Goal: Information Seeking & Learning: Compare options

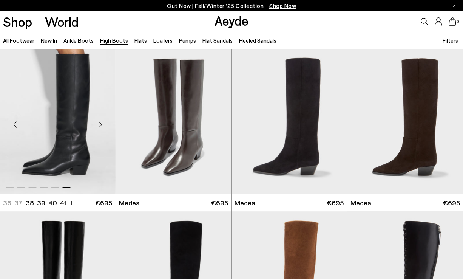
click at [101, 125] on div "Next slide" at bounding box center [100, 124] width 23 height 23
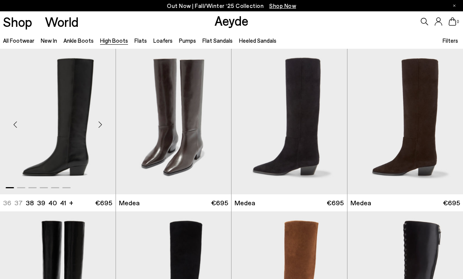
click at [101, 125] on div "Next slide" at bounding box center [100, 124] width 23 height 23
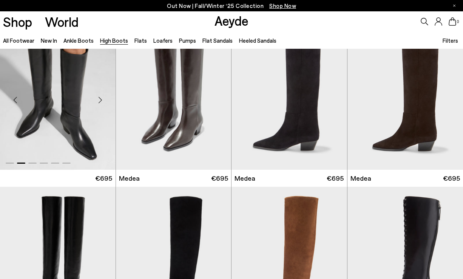
scroll to position [5, 0]
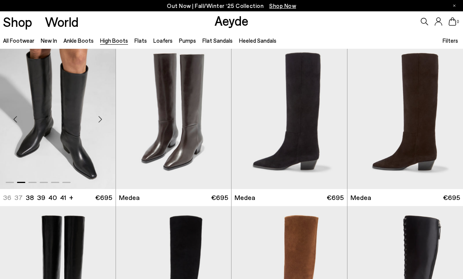
click at [12, 118] on div "Previous slide" at bounding box center [15, 119] width 23 height 23
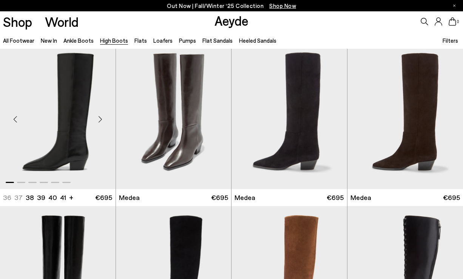
click at [12, 118] on div "Previous slide" at bounding box center [15, 119] width 23 height 23
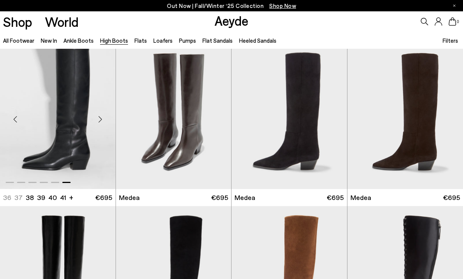
click at [12, 118] on div "Previous slide" at bounding box center [15, 119] width 23 height 23
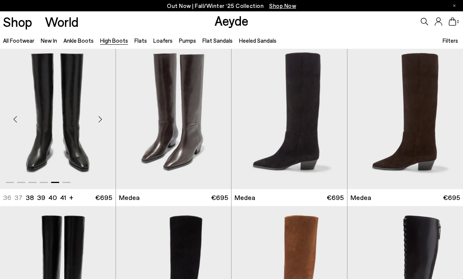
click at [100, 123] on div "Next slide" at bounding box center [100, 119] width 23 height 23
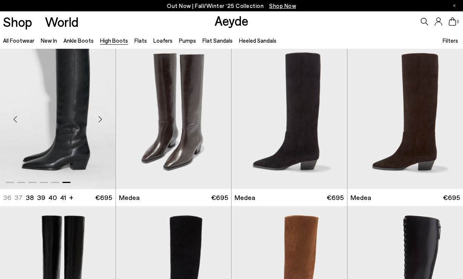
click at [100, 123] on div "Next slide" at bounding box center [100, 119] width 23 height 23
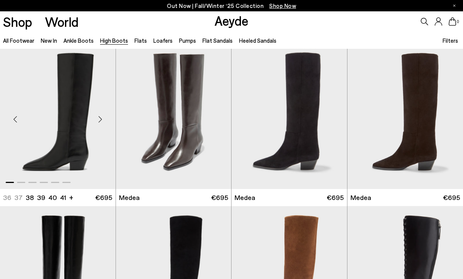
click at [100, 123] on div "Next slide" at bounding box center [100, 119] width 23 height 23
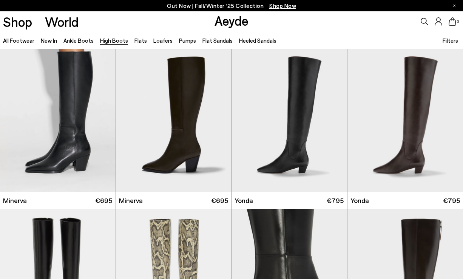
scroll to position [359, 0]
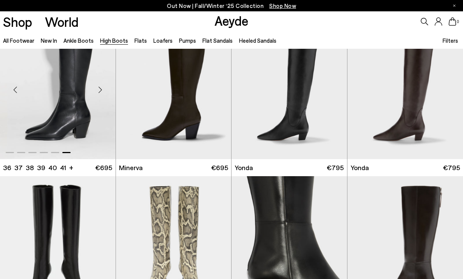
click at [101, 88] on div "Next slide" at bounding box center [100, 89] width 23 height 23
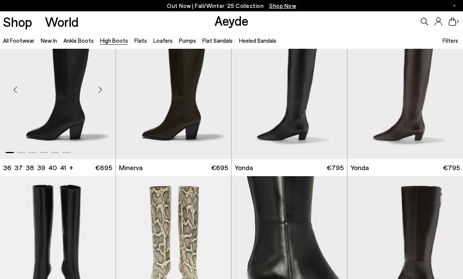
click at [101, 88] on div "Next slide" at bounding box center [100, 89] width 23 height 23
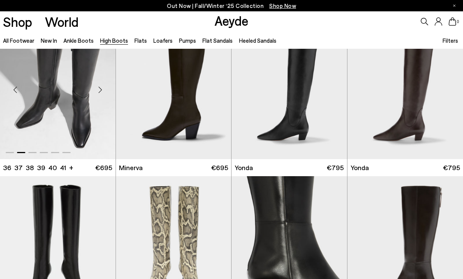
click at [101, 88] on div "Next slide" at bounding box center [100, 89] width 23 height 23
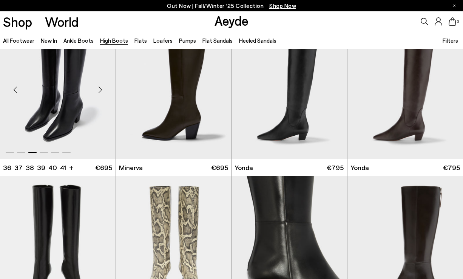
click at [101, 88] on div "Next slide" at bounding box center [100, 89] width 23 height 23
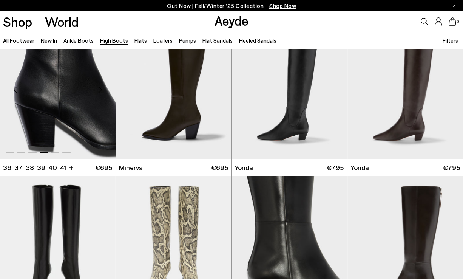
click at [101, 88] on div "Next slide" at bounding box center [100, 89] width 23 height 23
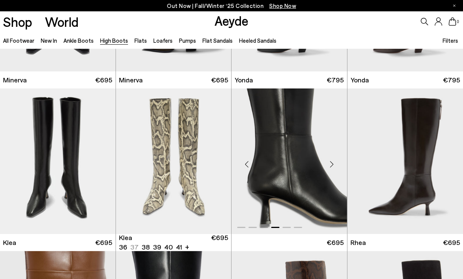
scroll to position [438, 0]
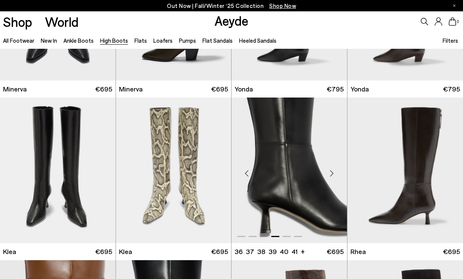
click at [331, 170] on div "Next slide" at bounding box center [332, 173] width 23 height 23
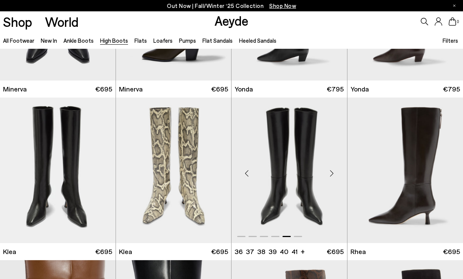
click at [331, 170] on div "Next slide" at bounding box center [332, 173] width 23 height 23
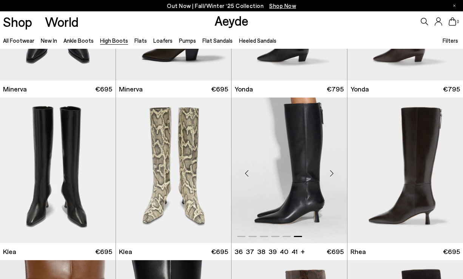
click at [331, 170] on div "Next slide" at bounding box center [332, 173] width 23 height 23
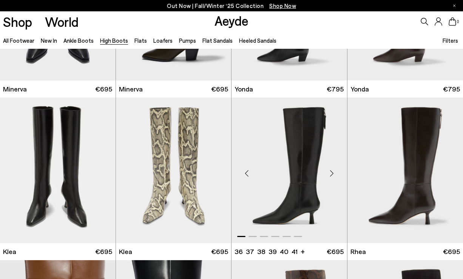
click at [331, 170] on div "Next slide" at bounding box center [332, 173] width 23 height 23
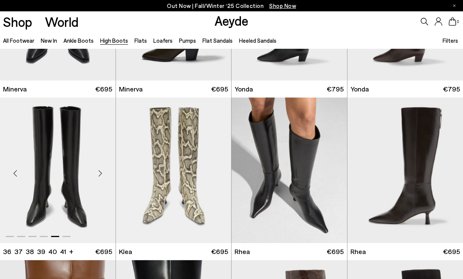
click at [101, 171] on div "Next slide" at bounding box center [100, 173] width 23 height 23
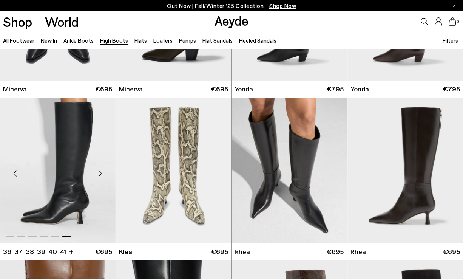
click at [101, 171] on div "Next slide" at bounding box center [100, 173] width 23 height 23
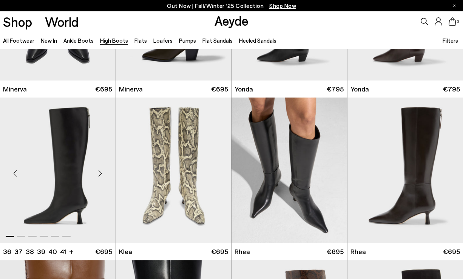
click at [101, 171] on div "Next slide" at bounding box center [100, 173] width 23 height 23
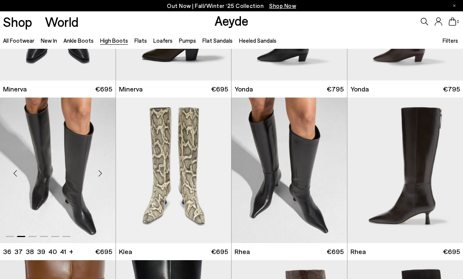
click at [101, 171] on div "Next slide" at bounding box center [100, 173] width 23 height 23
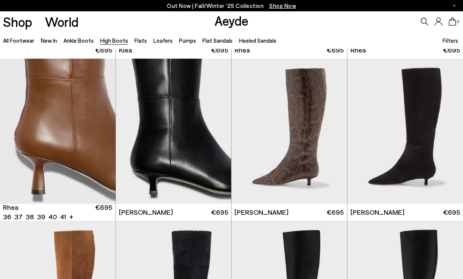
scroll to position [601, 0]
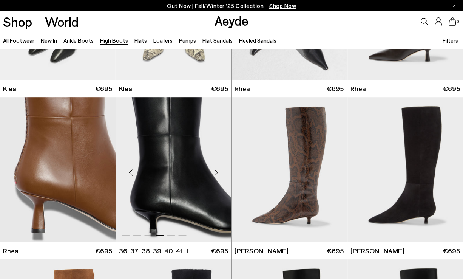
click at [217, 168] on div "Next slide" at bounding box center [216, 172] width 23 height 23
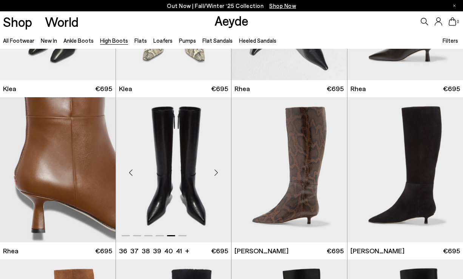
click at [217, 168] on div "Next slide" at bounding box center [216, 172] width 23 height 23
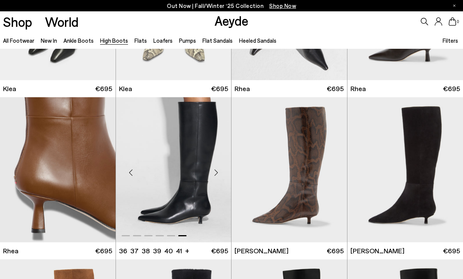
click at [217, 168] on div "Next slide" at bounding box center [216, 172] width 23 height 23
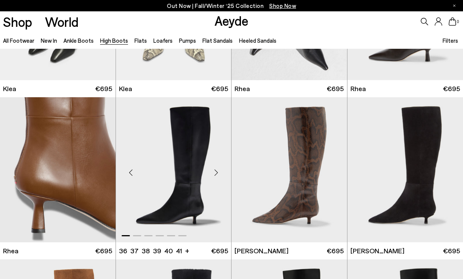
click at [217, 168] on div "Next slide" at bounding box center [216, 172] width 23 height 23
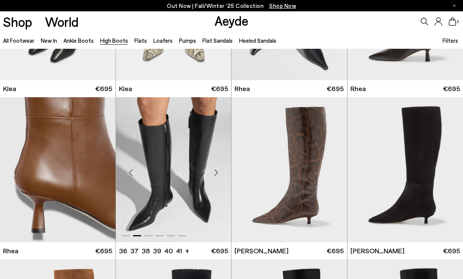
click at [217, 168] on div "Next slide" at bounding box center [216, 172] width 23 height 23
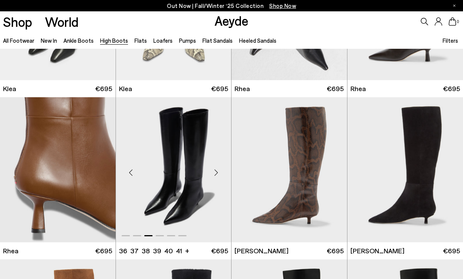
click at [217, 168] on div "Next slide" at bounding box center [216, 172] width 23 height 23
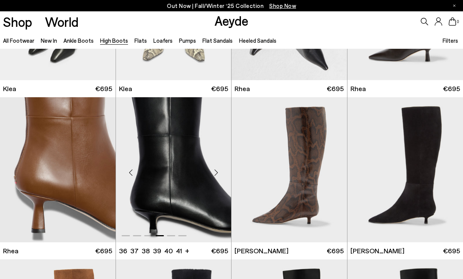
click at [217, 168] on div "Next slide" at bounding box center [216, 172] width 23 height 23
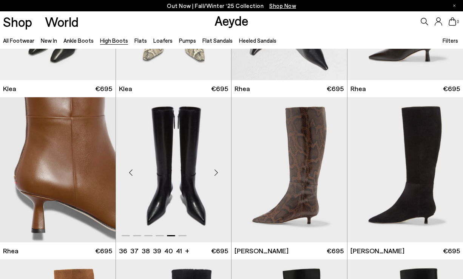
click at [187, 166] on img "5 / 6" at bounding box center [174, 169] width 116 height 145
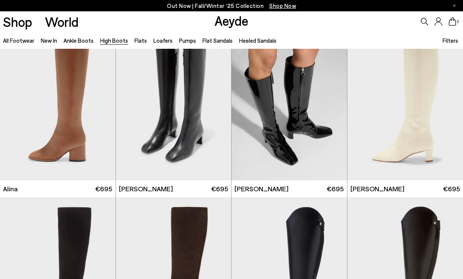
scroll to position [981, 0]
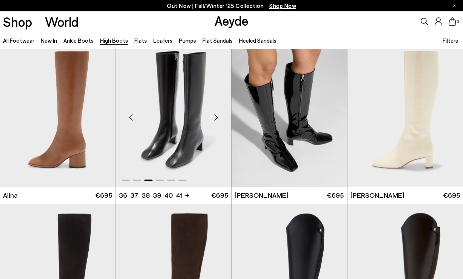
click at [218, 118] on div "Next slide" at bounding box center [216, 117] width 23 height 23
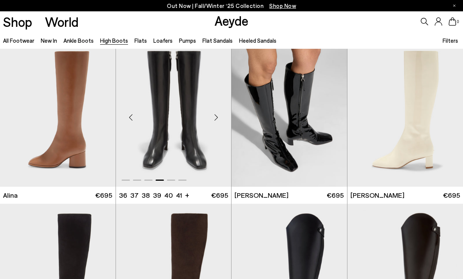
click at [218, 118] on div "Next slide" at bounding box center [216, 117] width 23 height 23
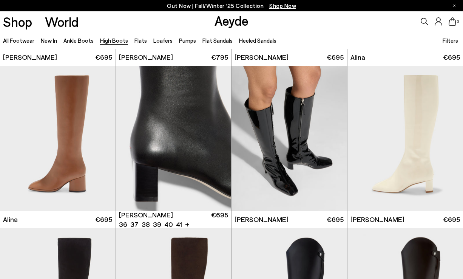
scroll to position [956, 0]
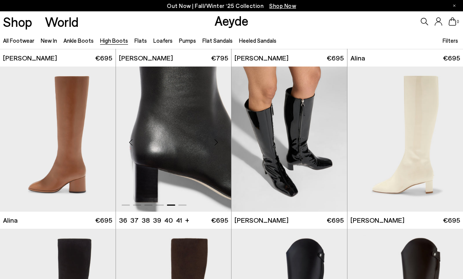
click at [131, 143] on div "Previous slide" at bounding box center [131, 142] width 23 height 23
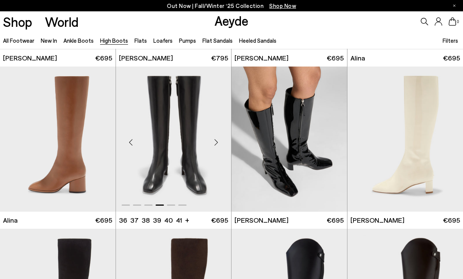
click at [159, 146] on img "4 / 6" at bounding box center [174, 139] width 116 height 145
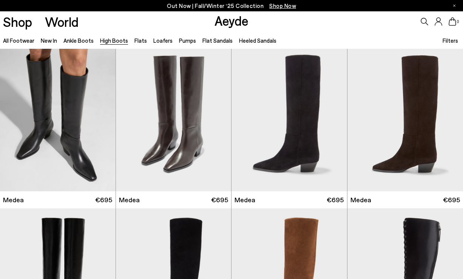
scroll to position [0, 0]
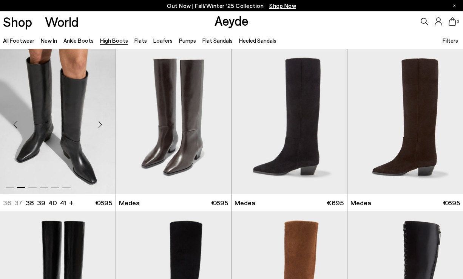
click at [103, 122] on div "Next slide" at bounding box center [100, 124] width 23 height 23
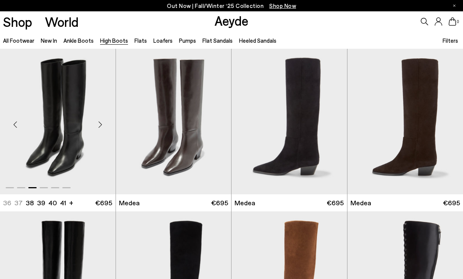
click at [103, 122] on div "Next slide" at bounding box center [100, 124] width 23 height 23
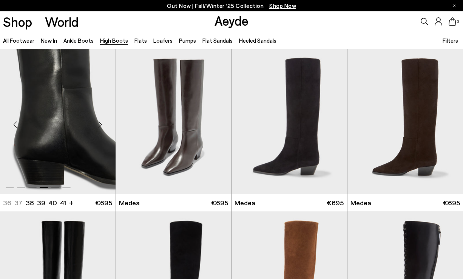
click at [103, 122] on div "Next slide" at bounding box center [100, 124] width 23 height 23
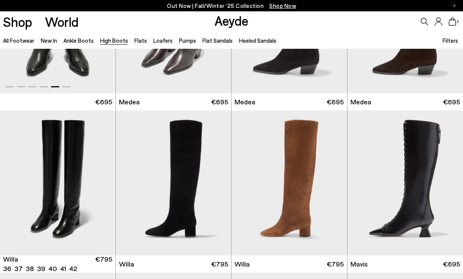
scroll to position [107, 0]
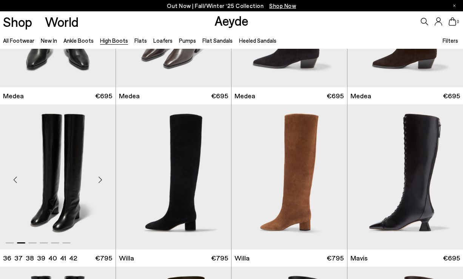
click at [101, 181] on div "Next slide" at bounding box center [100, 180] width 23 height 23
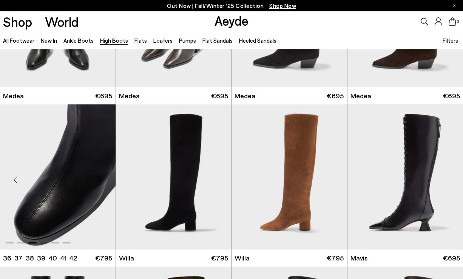
click at [101, 181] on div "Next slide" at bounding box center [100, 180] width 23 height 23
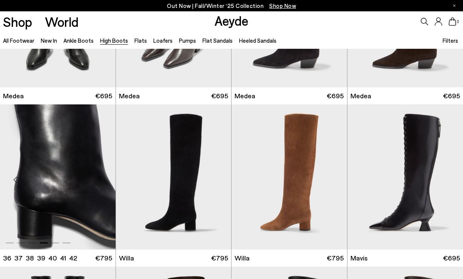
click at [101, 181] on div "Next slide" at bounding box center [100, 180] width 23 height 23
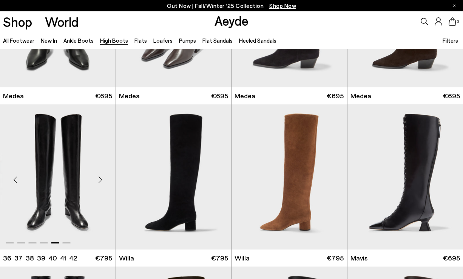
click at [101, 181] on div "Next slide" at bounding box center [100, 180] width 23 height 23
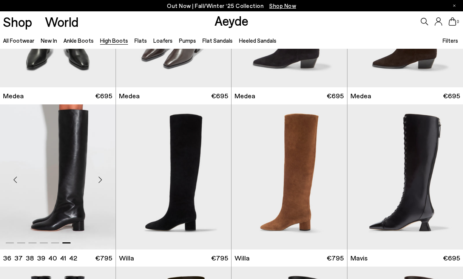
click at [101, 181] on div "Next slide" at bounding box center [100, 180] width 23 height 23
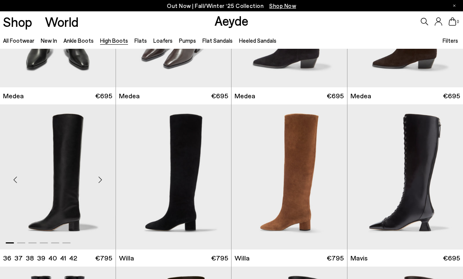
click at [15, 182] on div "Previous slide" at bounding box center [15, 180] width 23 height 23
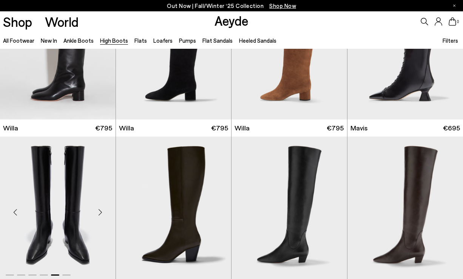
scroll to position [304, 0]
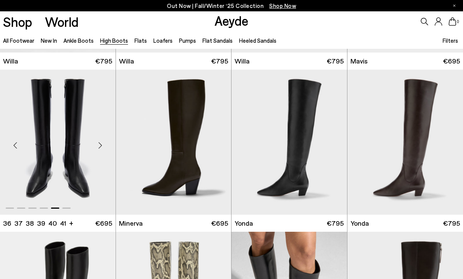
click at [99, 145] on div "Next slide" at bounding box center [100, 145] width 23 height 23
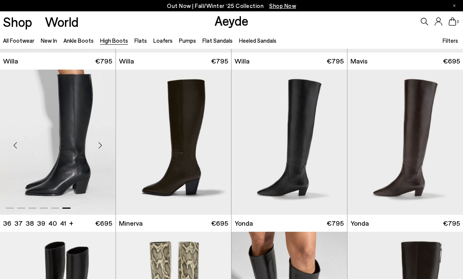
click at [99, 145] on div "Next slide" at bounding box center [100, 145] width 23 height 23
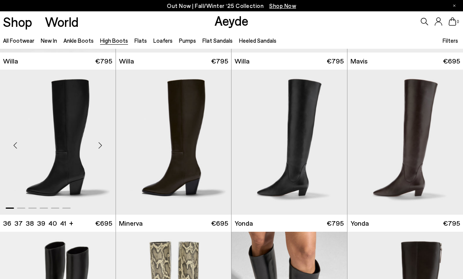
click at [99, 145] on div "Next slide" at bounding box center [100, 145] width 23 height 23
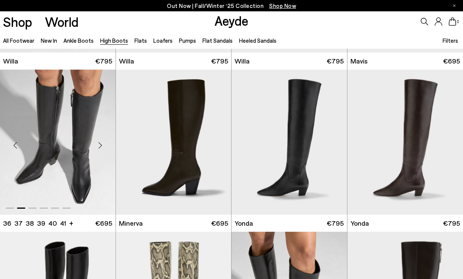
click at [99, 145] on div "Next slide" at bounding box center [100, 145] width 23 height 23
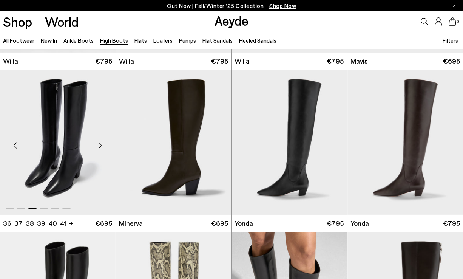
click at [61, 148] on img "3 / 6" at bounding box center [58, 142] width 116 height 145
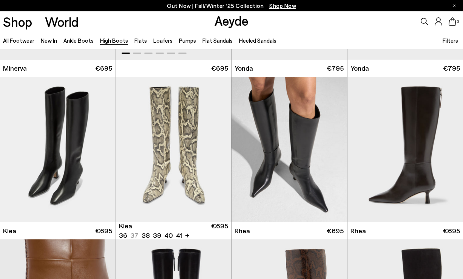
scroll to position [466, 0]
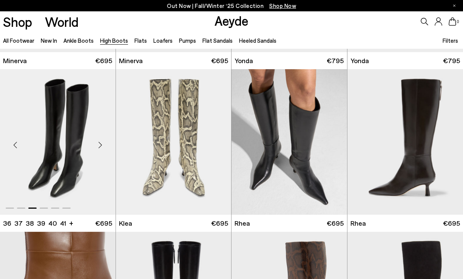
click at [99, 143] on div "Next slide" at bounding box center [100, 144] width 23 height 23
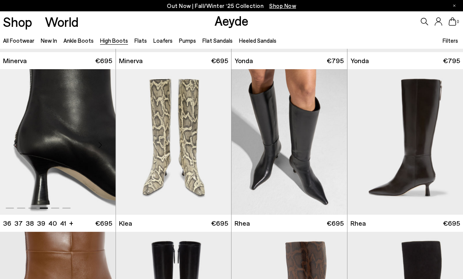
click at [99, 143] on div "Next slide" at bounding box center [100, 144] width 23 height 23
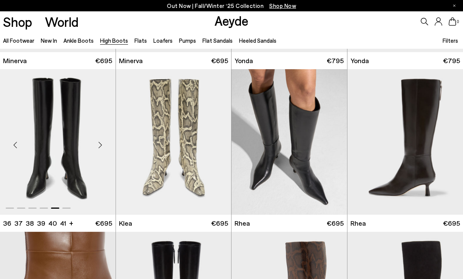
click at [99, 143] on div "Next slide" at bounding box center [100, 144] width 23 height 23
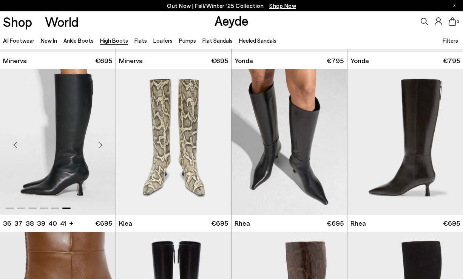
click at [99, 143] on div "Next slide" at bounding box center [100, 144] width 23 height 23
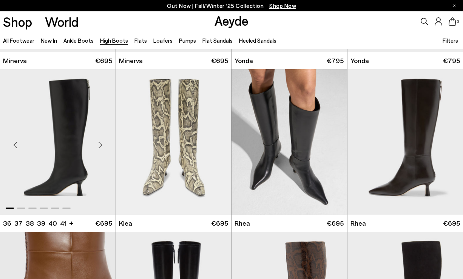
click at [99, 143] on div "Next slide" at bounding box center [100, 144] width 23 height 23
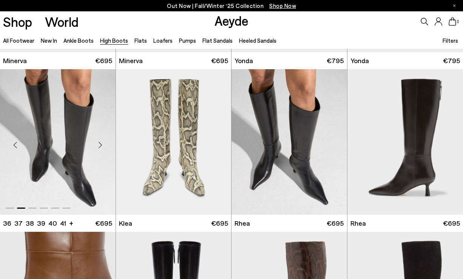
click at [99, 143] on div "Next slide" at bounding box center [100, 144] width 23 height 23
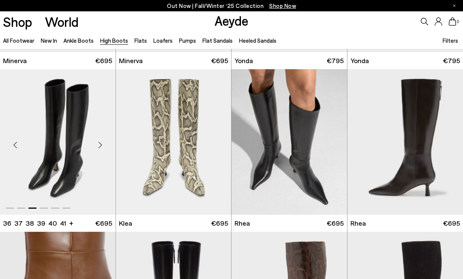
click at [99, 143] on div "Next slide" at bounding box center [100, 144] width 23 height 23
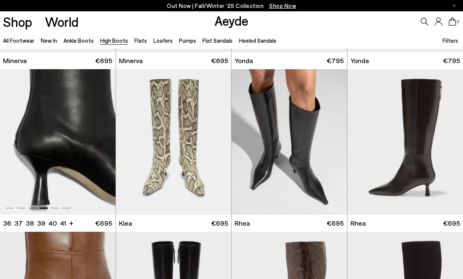
click at [99, 143] on div "Next slide" at bounding box center [100, 144] width 23 height 23
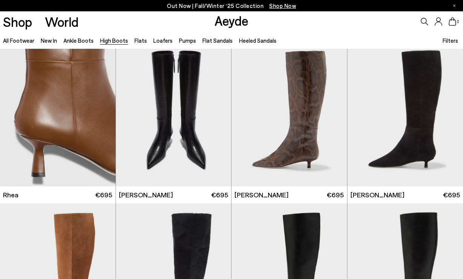
scroll to position [662, 0]
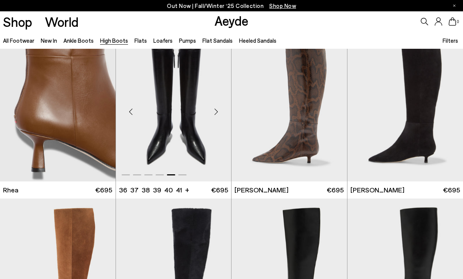
click at [217, 112] on div "Next slide" at bounding box center [216, 112] width 23 height 23
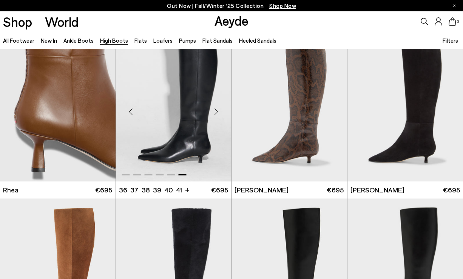
click at [217, 112] on div "Next slide" at bounding box center [216, 112] width 23 height 23
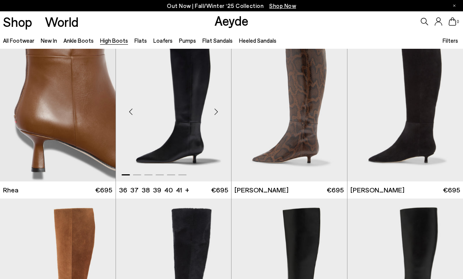
click at [217, 112] on div "Next slide" at bounding box center [216, 112] width 23 height 23
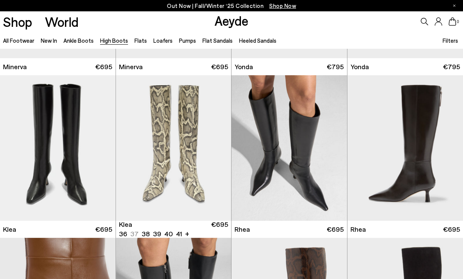
scroll to position [449, 0]
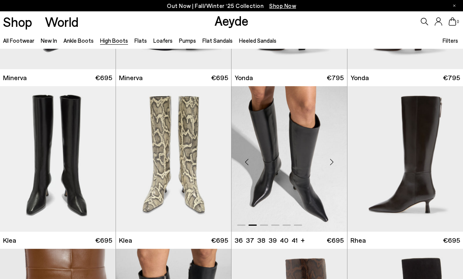
click at [249, 161] on div "Previous slide" at bounding box center [246, 161] width 23 height 23
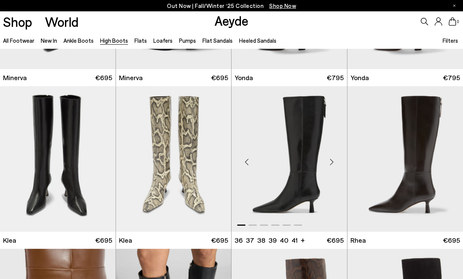
click at [333, 164] on div "Next slide" at bounding box center [332, 161] width 23 height 23
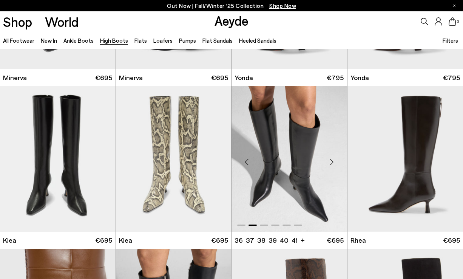
click at [333, 164] on div "Next slide" at bounding box center [332, 161] width 23 height 23
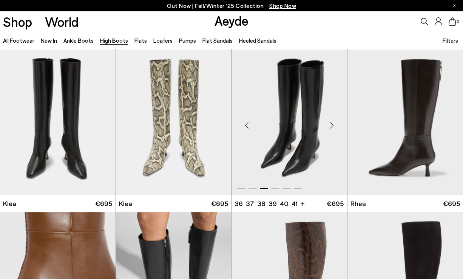
scroll to position [494, 0]
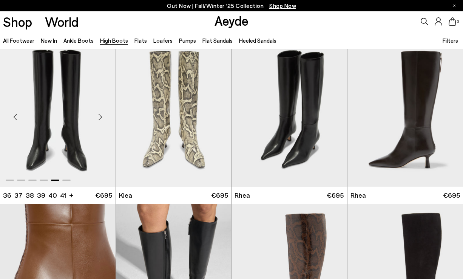
click at [96, 119] on div "Next slide" at bounding box center [100, 116] width 23 height 23
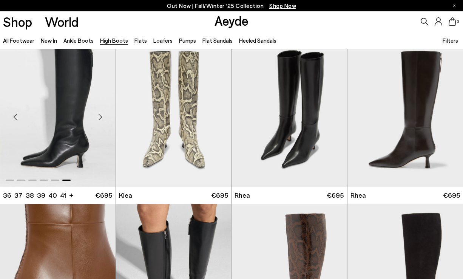
click at [96, 119] on div "Next slide" at bounding box center [100, 116] width 23 height 23
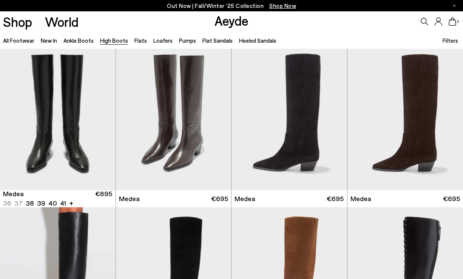
scroll to position [0, 0]
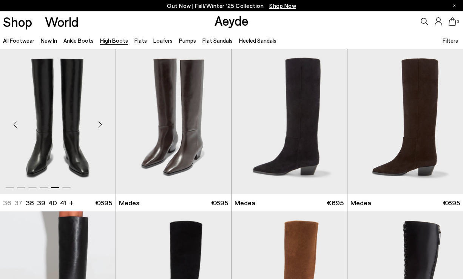
click at [103, 124] on div "Next slide" at bounding box center [100, 124] width 23 height 23
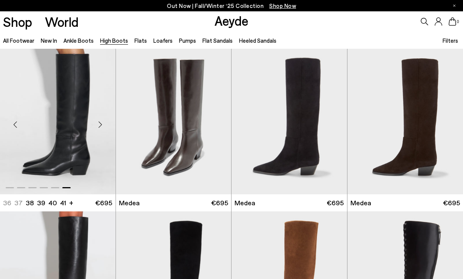
click at [103, 124] on div "Next slide" at bounding box center [100, 124] width 23 height 23
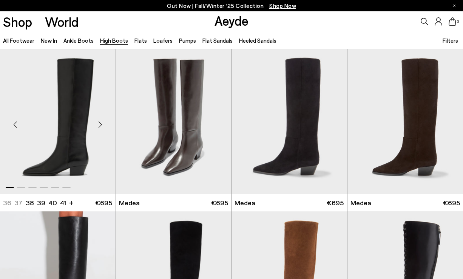
click at [103, 124] on div "Next slide" at bounding box center [100, 124] width 23 height 23
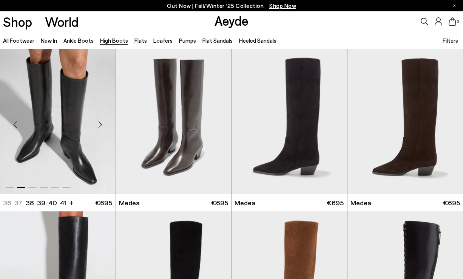
click at [103, 124] on div "Next slide" at bounding box center [100, 124] width 23 height 23
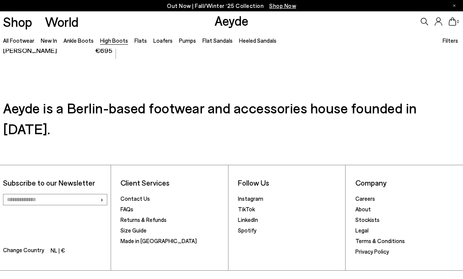
scroll to position [1779, 0]
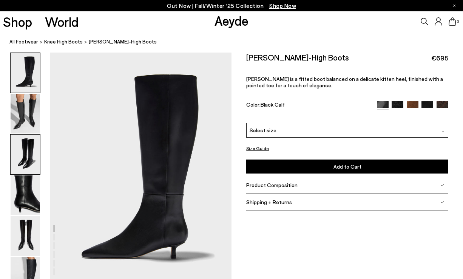
click at [25, 158] on img at bounding box center [25, 155] width 29 height 40
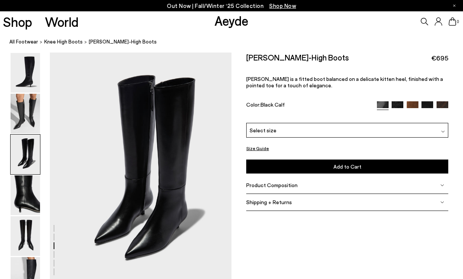
scroll to position [488, 0]
click at [396, 105] on img at bounding box center [398, 107] width 12 height 12
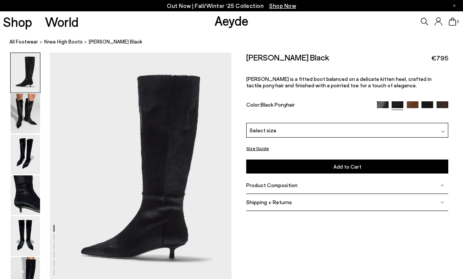
click at [385, 104] on img at bounding box center [383, 107] width 12 height 12
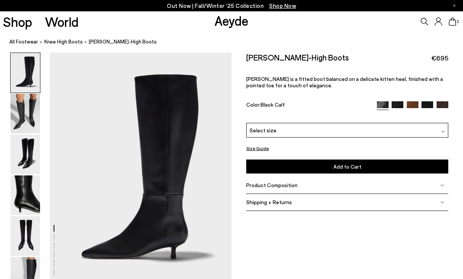
click at [430, 105] on img at bounding box center [428, 107] width 12 height 12
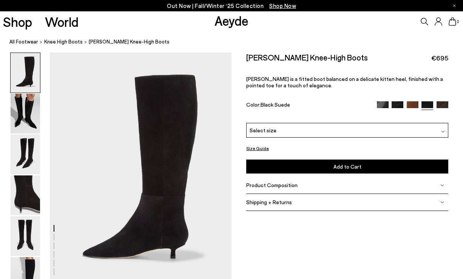
click at [385, 104] on img at bounding box center [383, 107] width 12 height 12
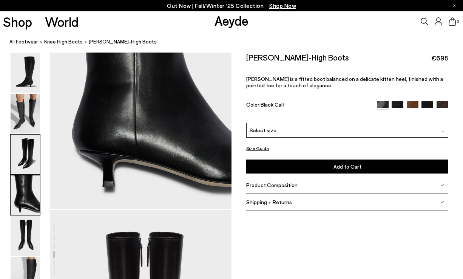
scroll to position [826, 0]
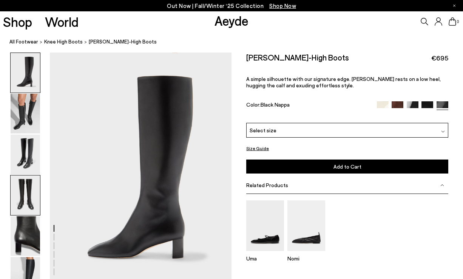
click at [25, 214] on img at bounding box center [25, 195] width 29 height 40
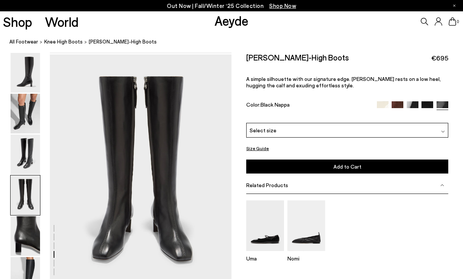
scroll to position [731, 0]
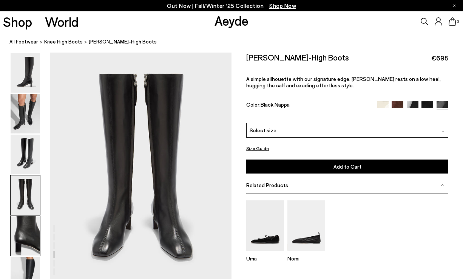
click at [23, 243] on img at bounding box center [25, 236] width 29 height 40
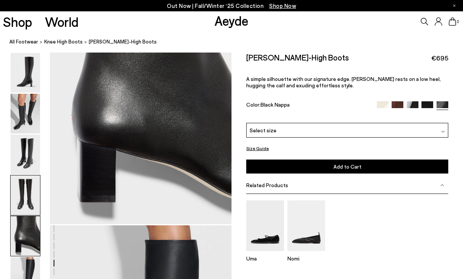
click at [25, 177] on img at bounding box center [25, 195] width 29 height 40
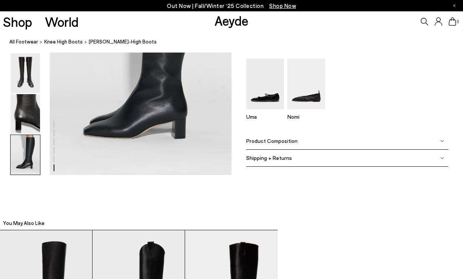
scroll to position [1385, 0]
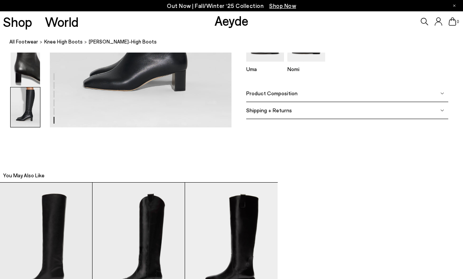
click at [303, 94] on div "Product Composition" at bounding box center [347, 93] width 202 height 17
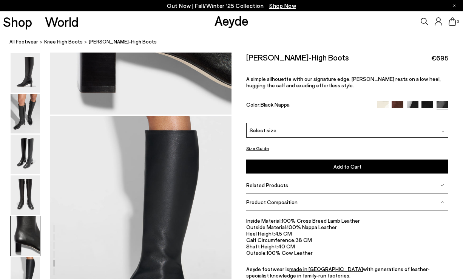
scroll to position [1103, 0]
